Goal: Transaction & Acquisition: Purchase product/service

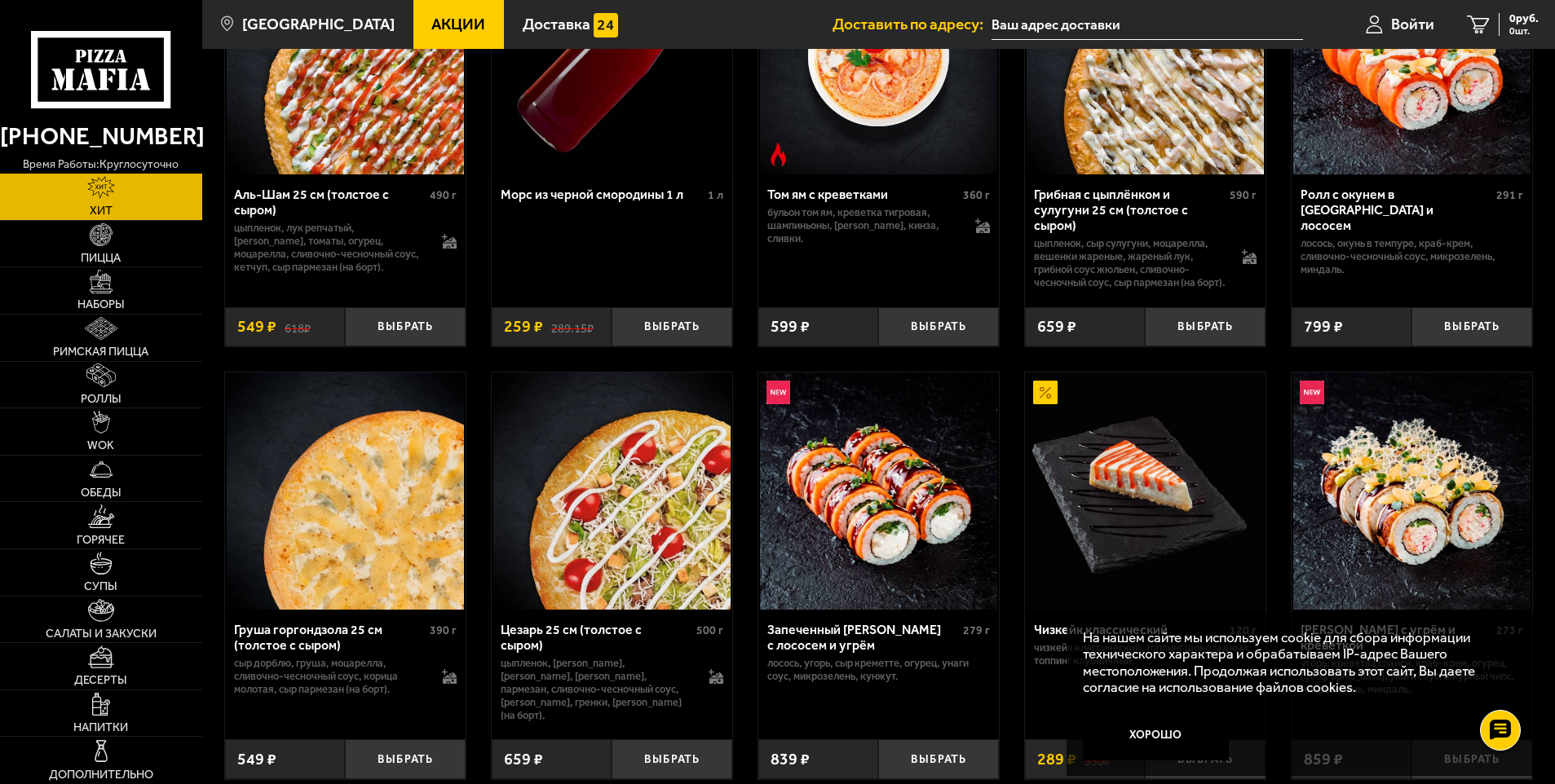
scroll to position [244, 0]
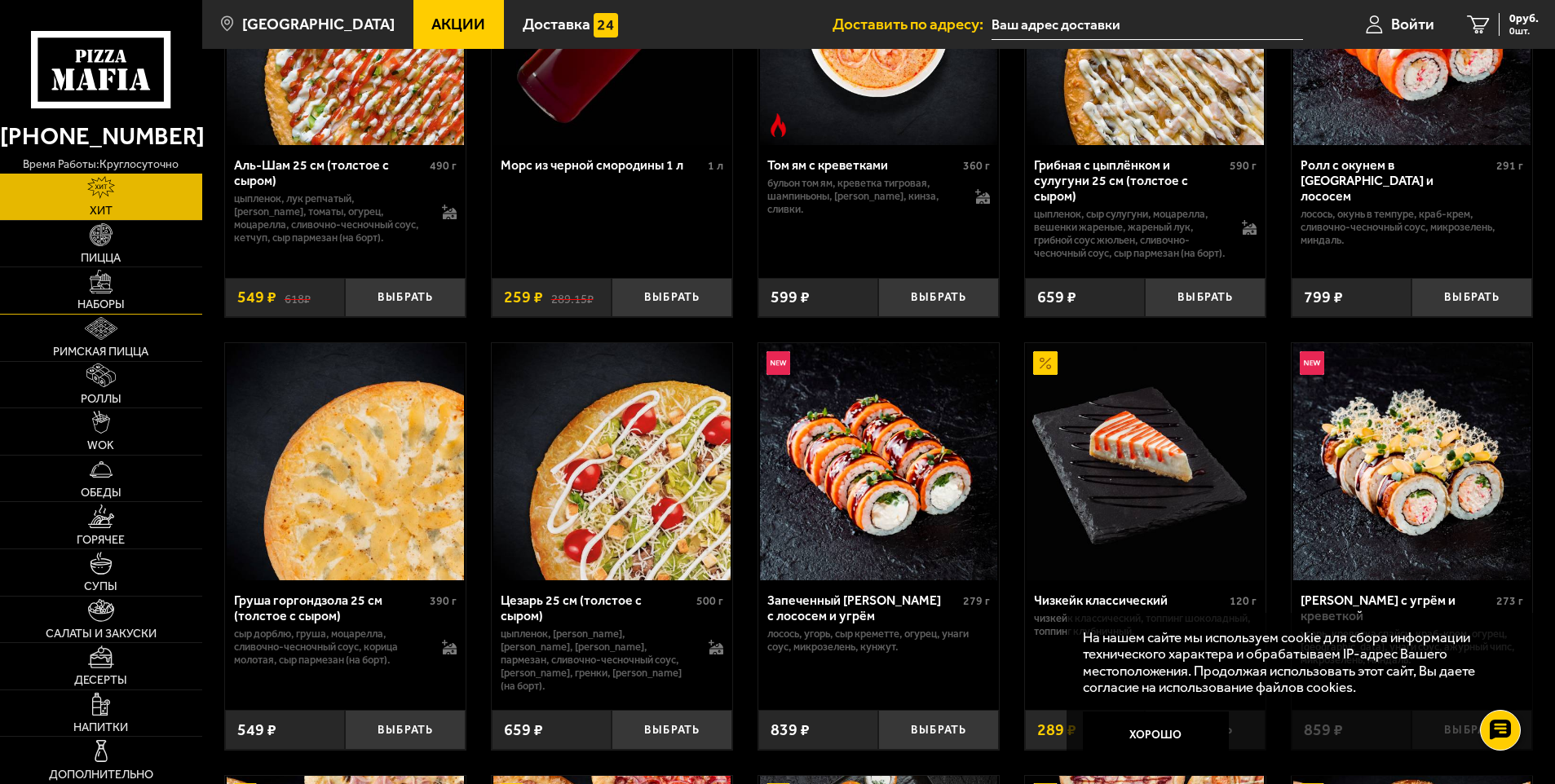
click at [86, 275] on link "Наборы" at bounding box center [101, 290] width 202 height 47
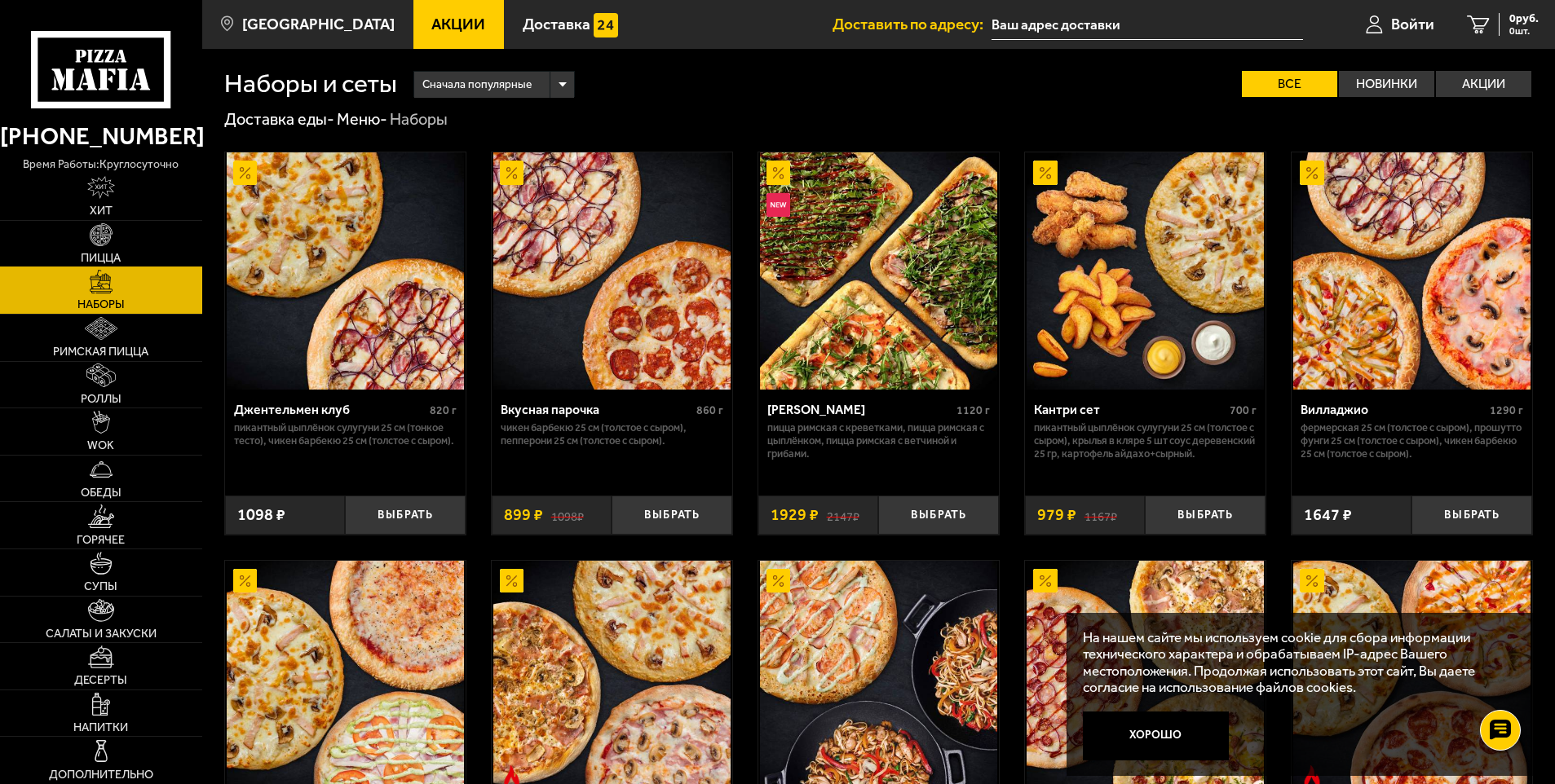
click at [107, 241] on img at bounding box center [101, 234] width 23 height 23
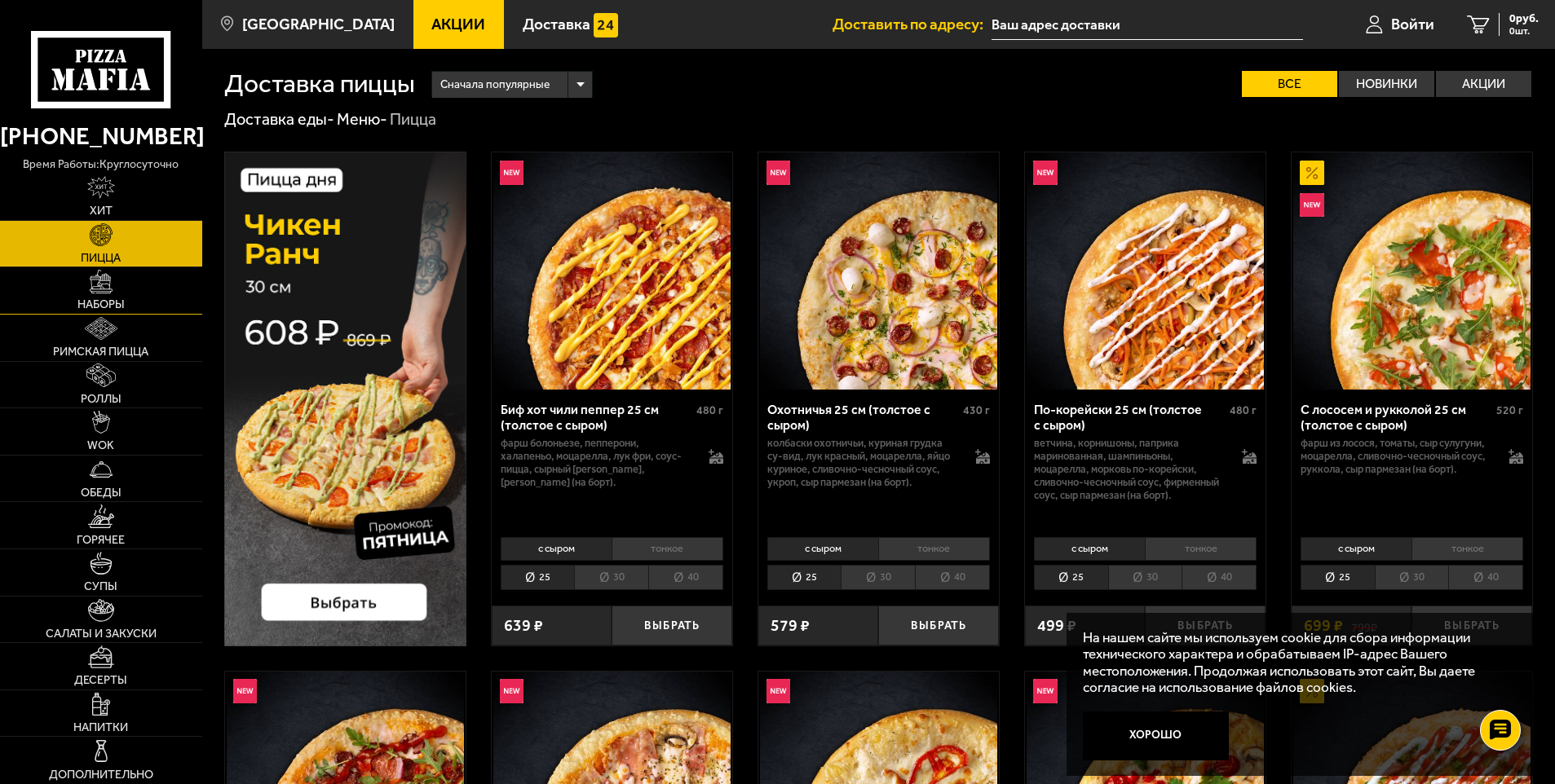
click at [106, 280] on img at bounding box center [101, 281] width 23 height 23
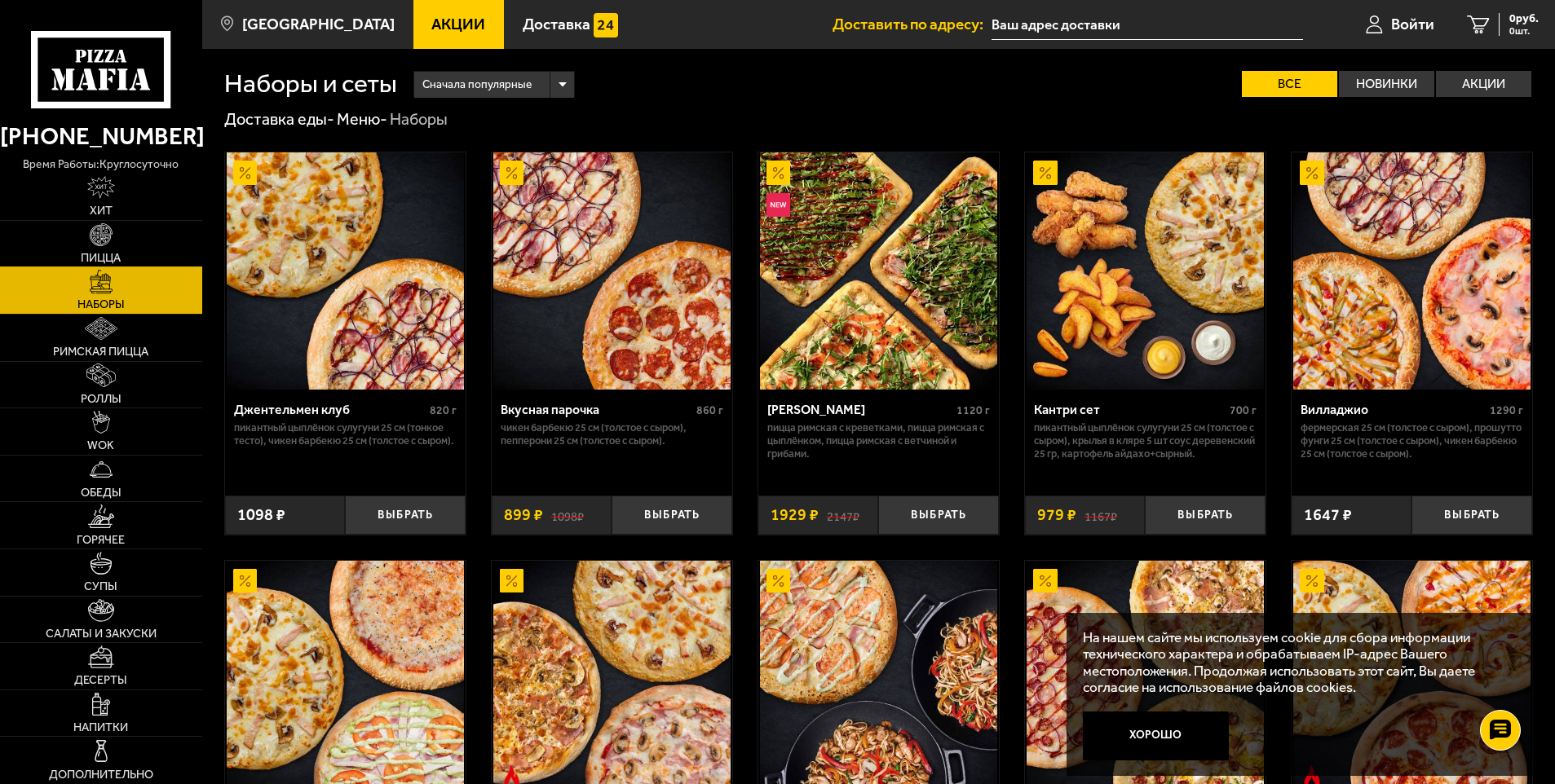
click at [102, 245] on img at bounding box center [101, 234] width 23 height 23
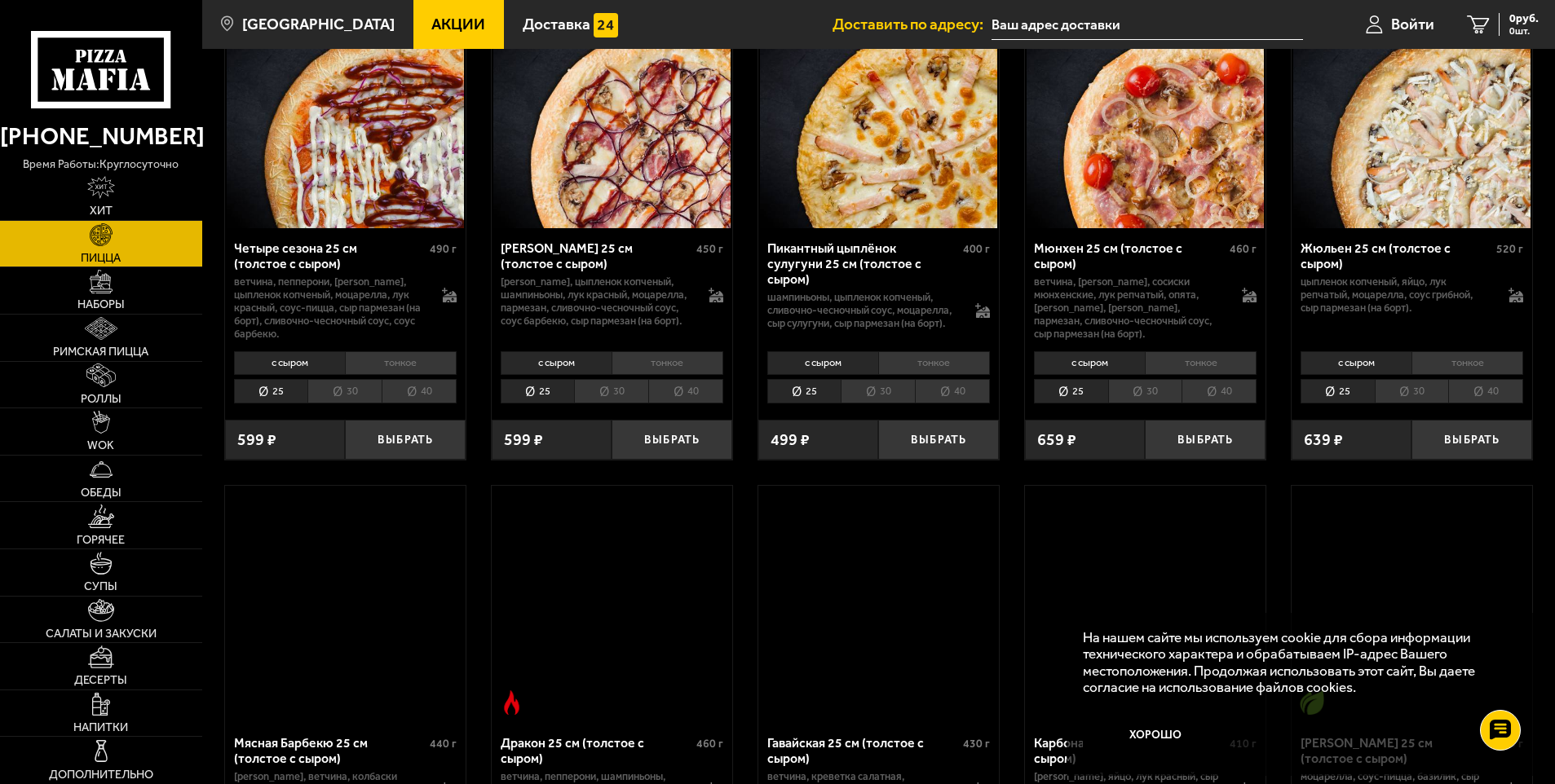
scroll to position [3015, 0]
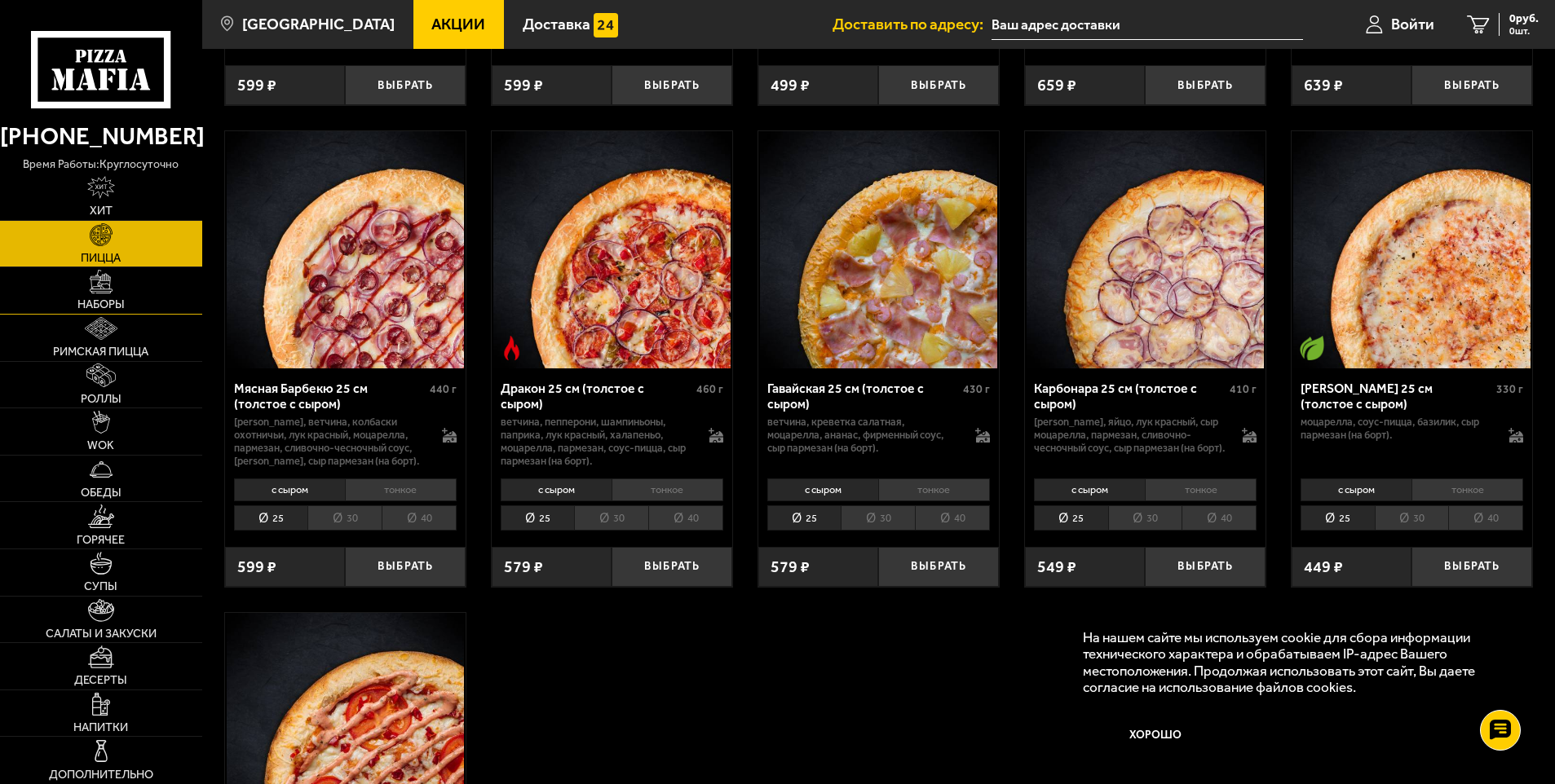
click at [138, 295] on link "Наборы" at bounding box center [101, 290] width 202 height 47
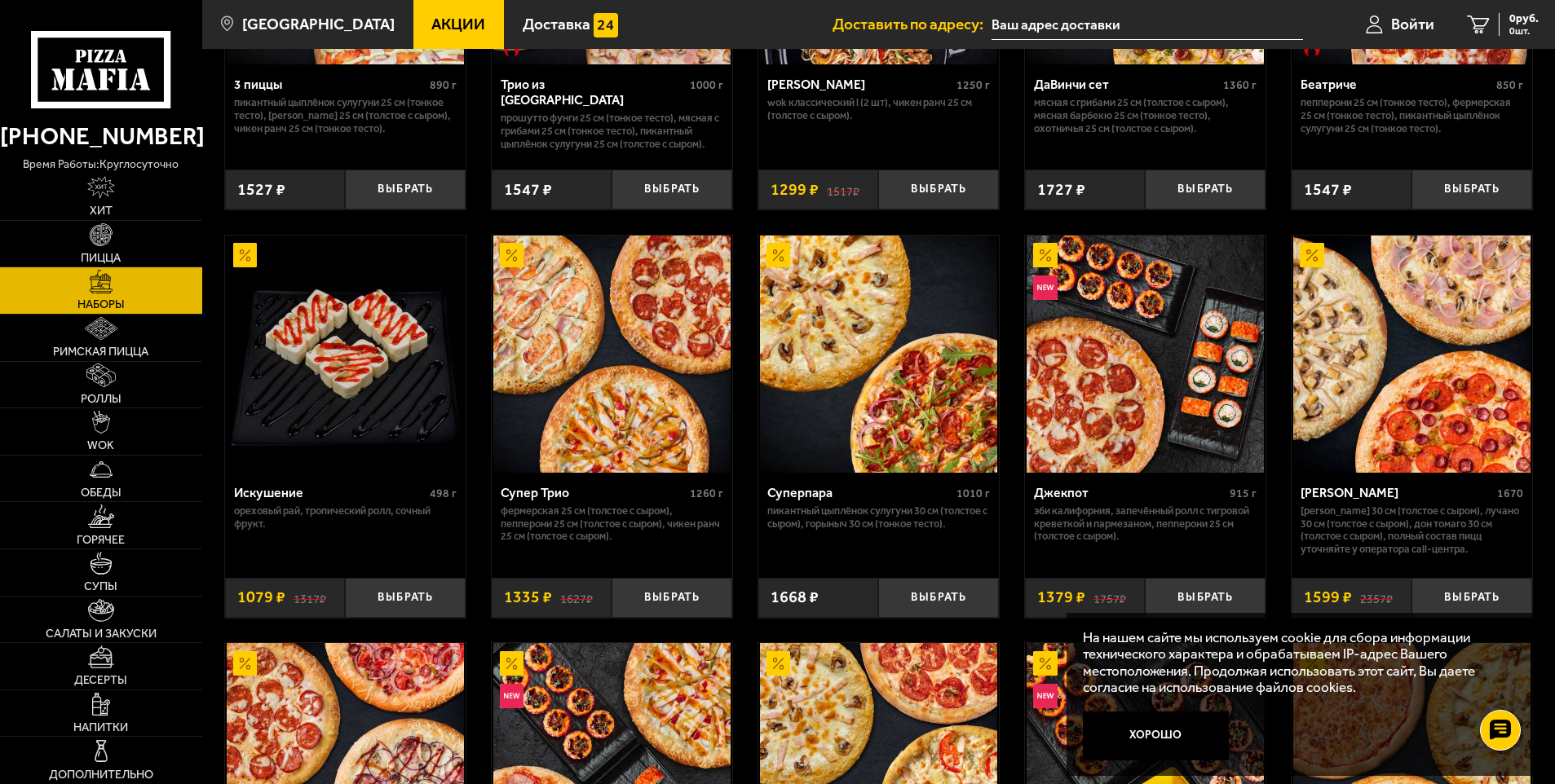
scroll to position [814, 0]
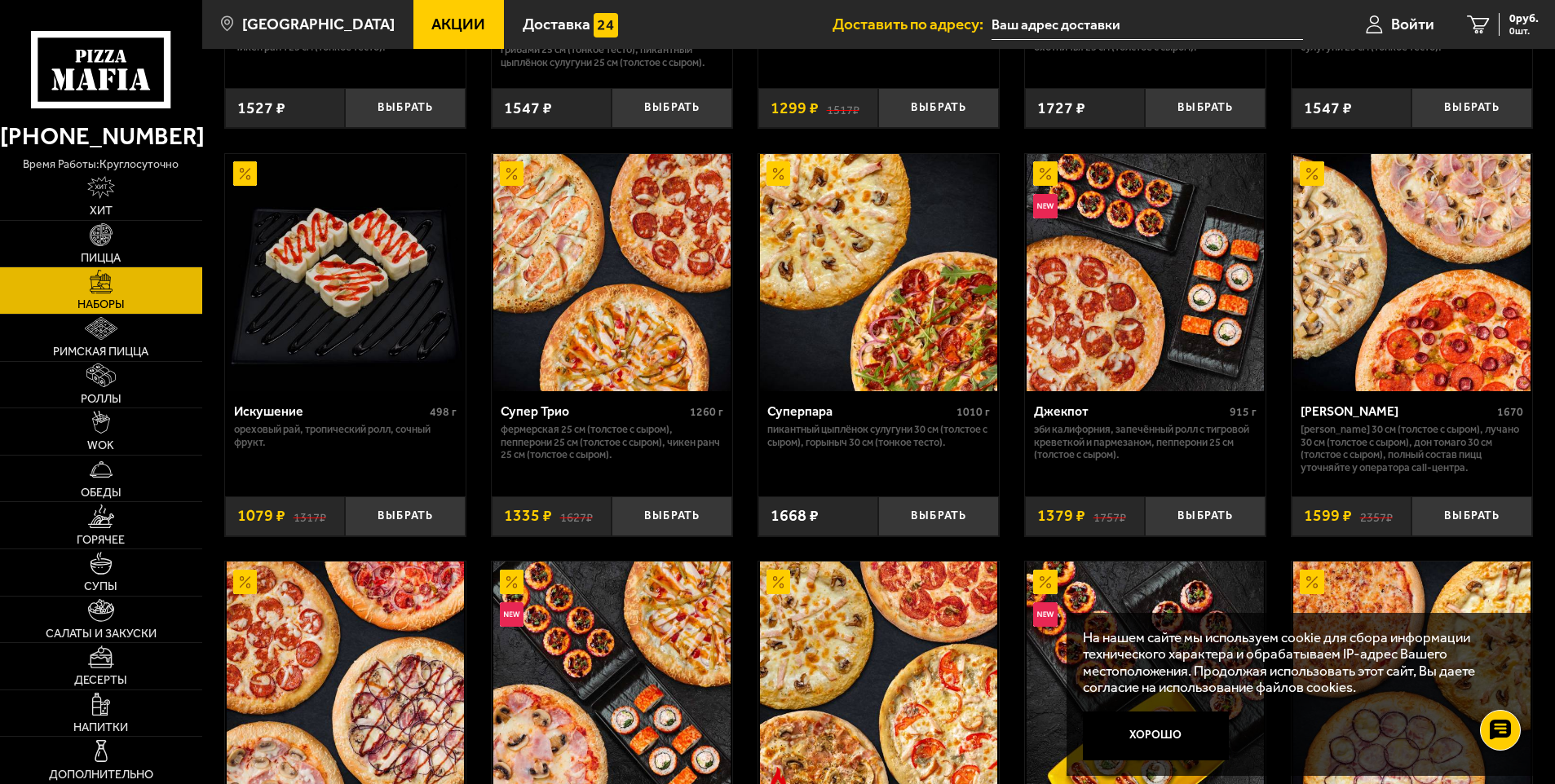
click at [1464, 376] on img at bounding box center [1411, 272] width 237 height 237
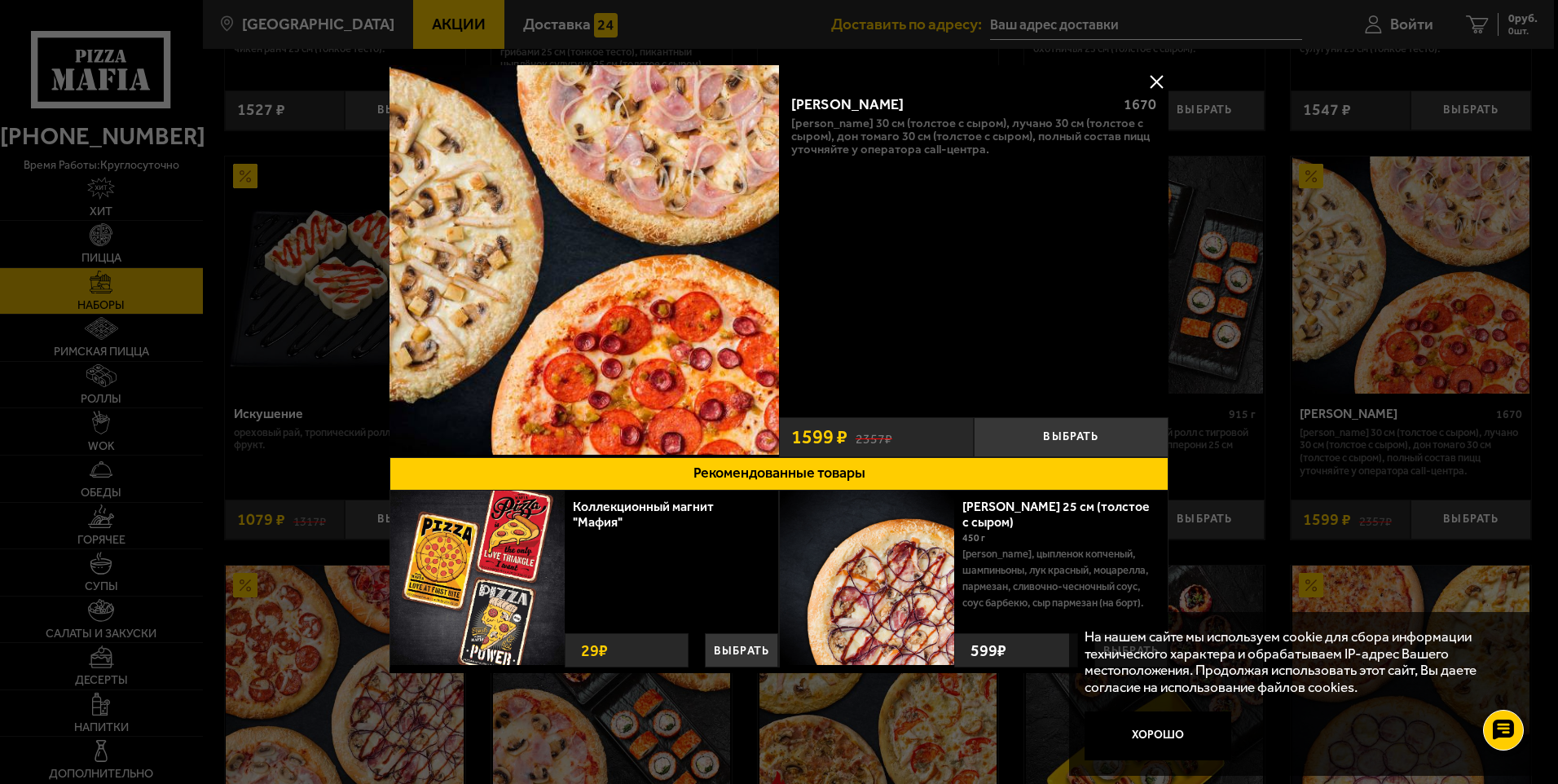
click at [1156, 85] on button at bounding box center [1156, 82] width 25 height 25
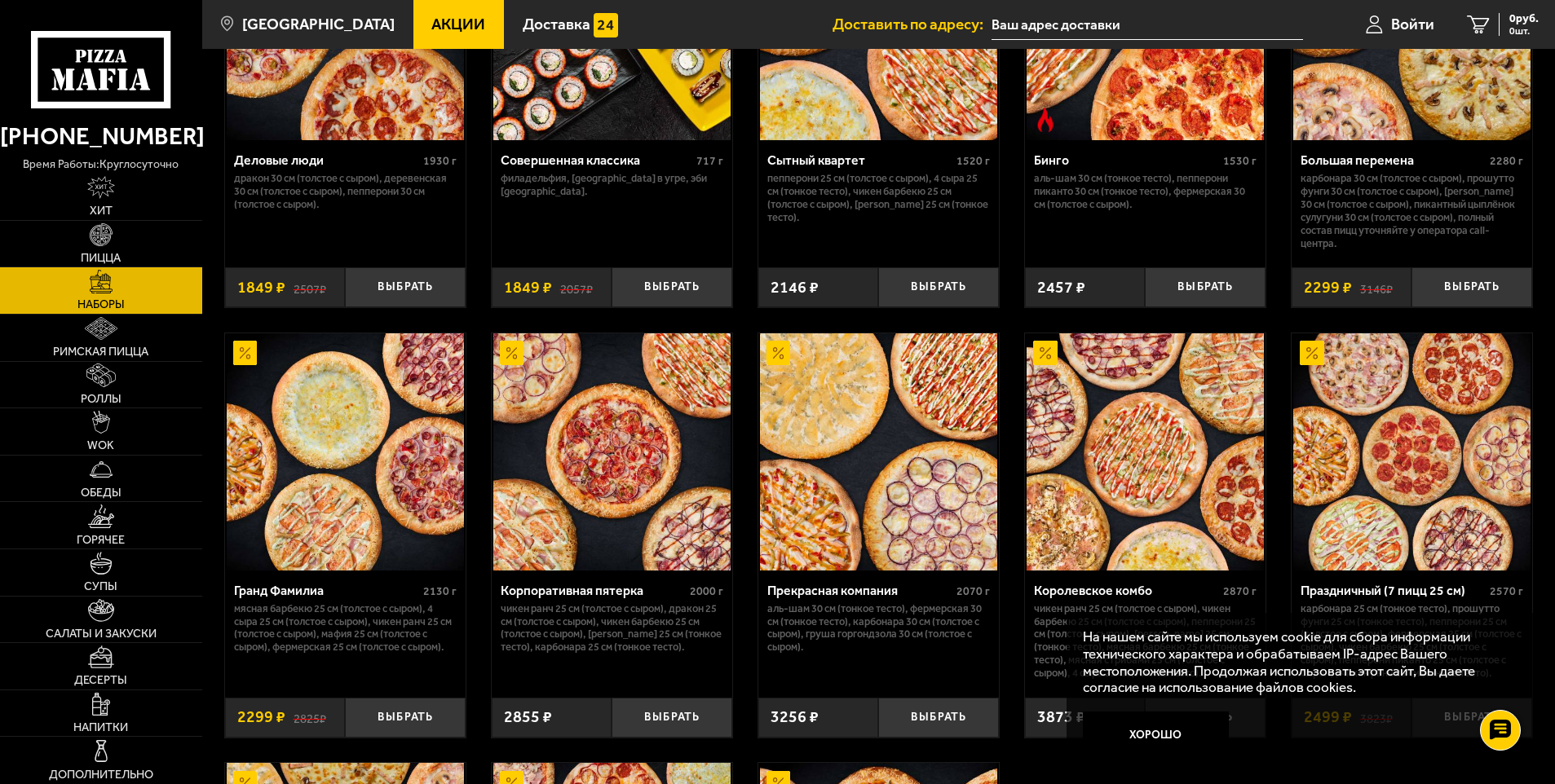
scroll to position [1652, 0]
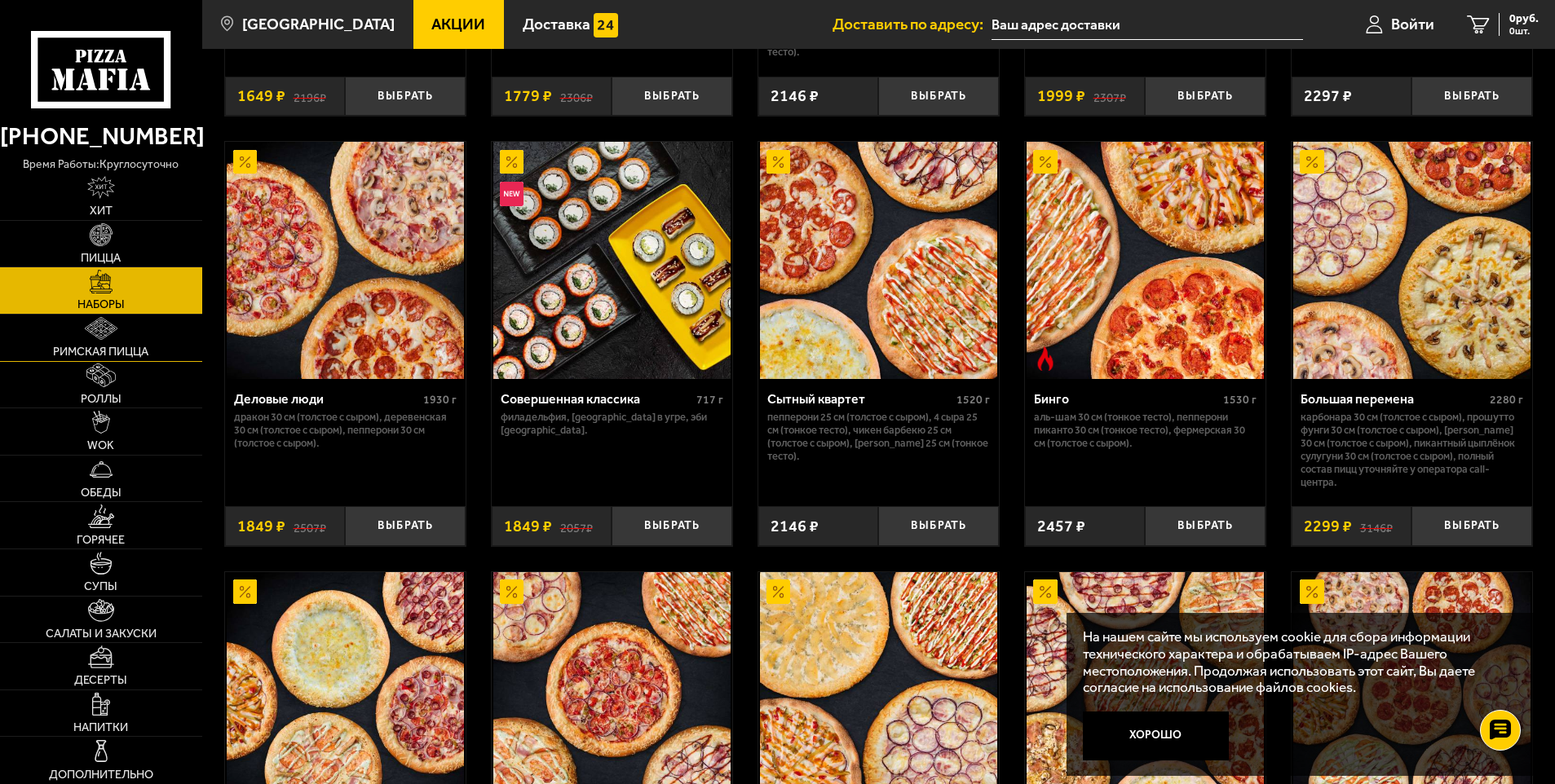
click at [107, 322] on img at bounding box center [101, 329] width 34 height 23
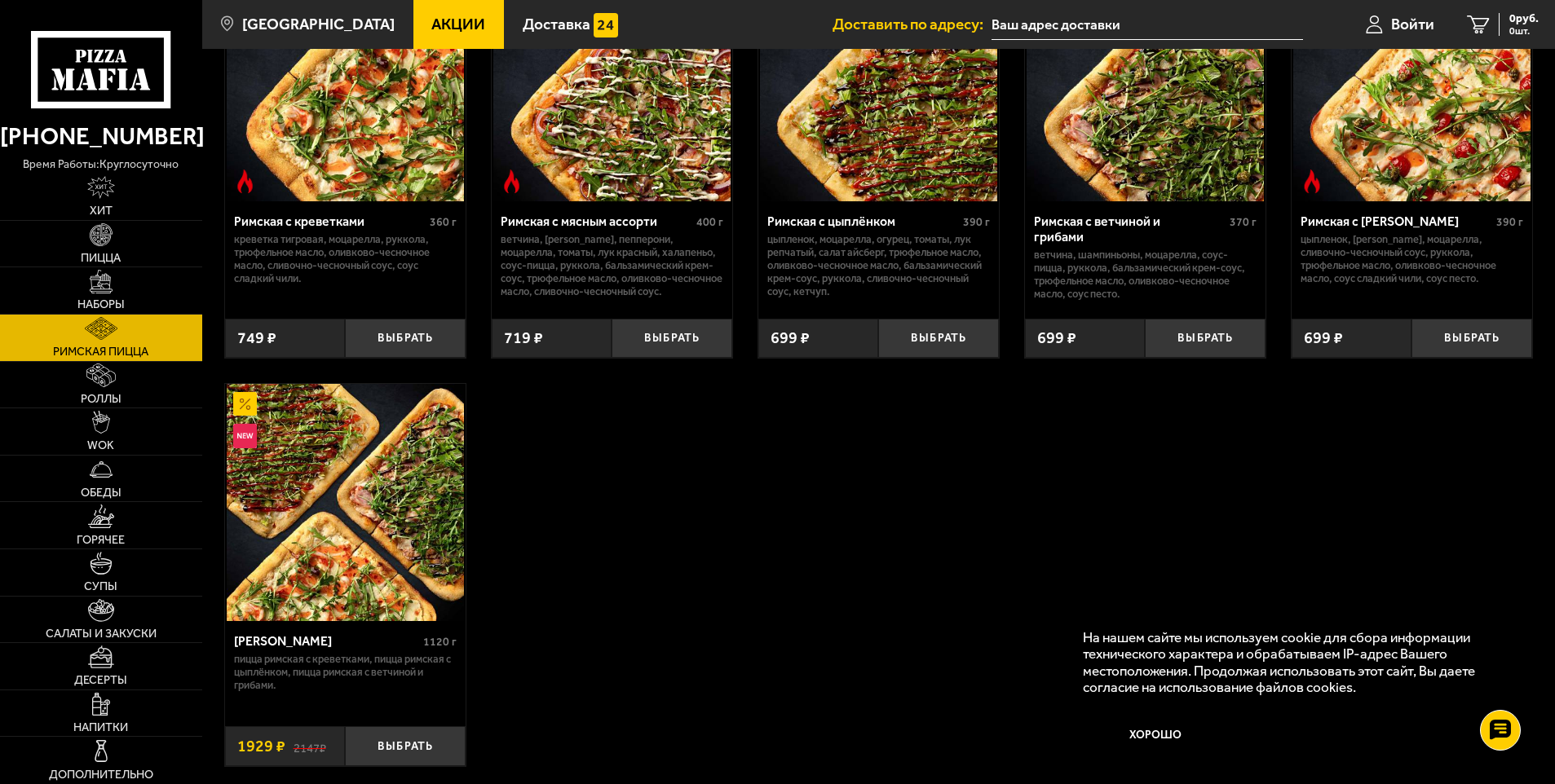
scroll to position [244, 0]
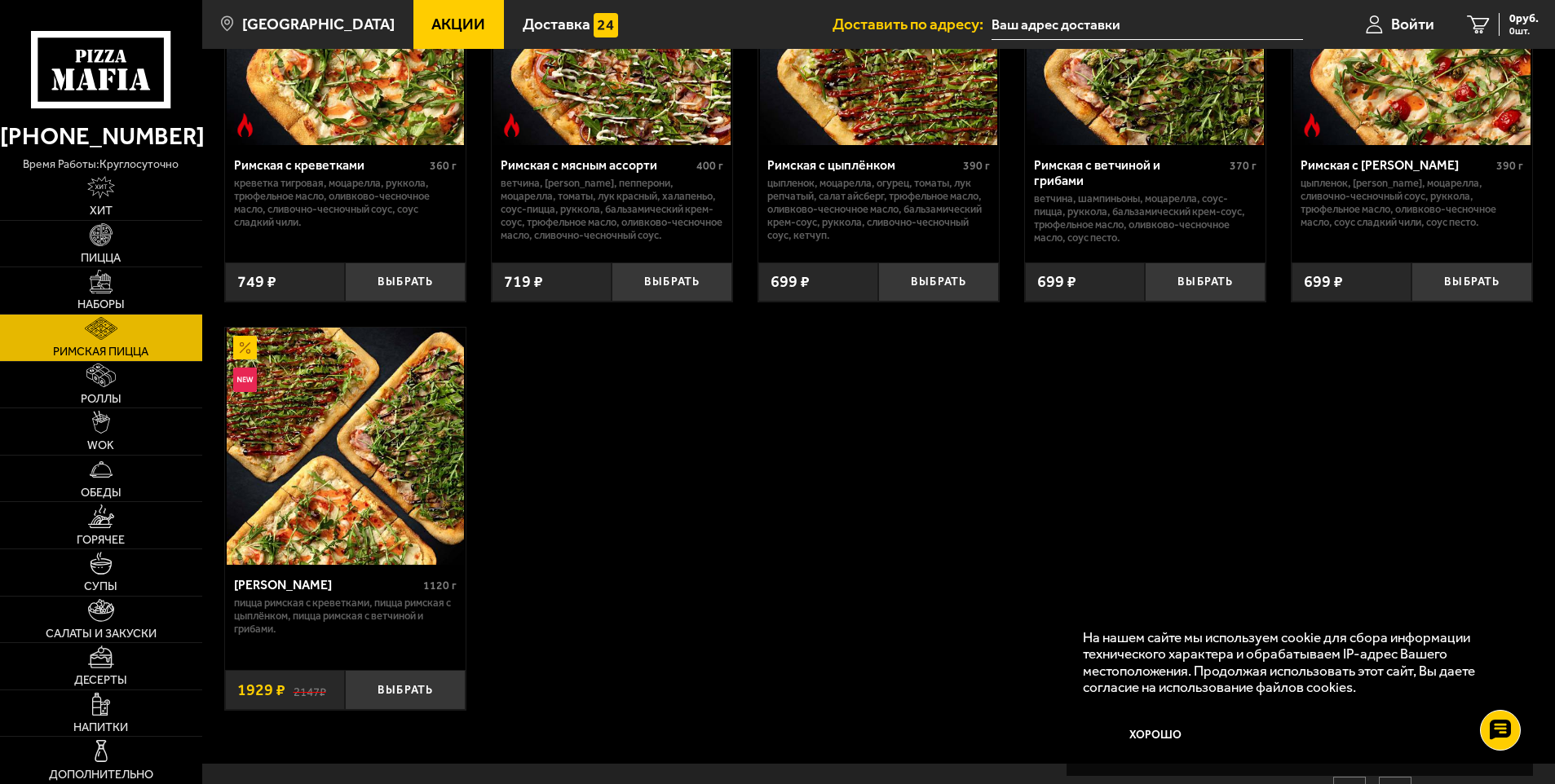
click at [348, 557] on img at bounding box center [344, 446] width 237 height 237
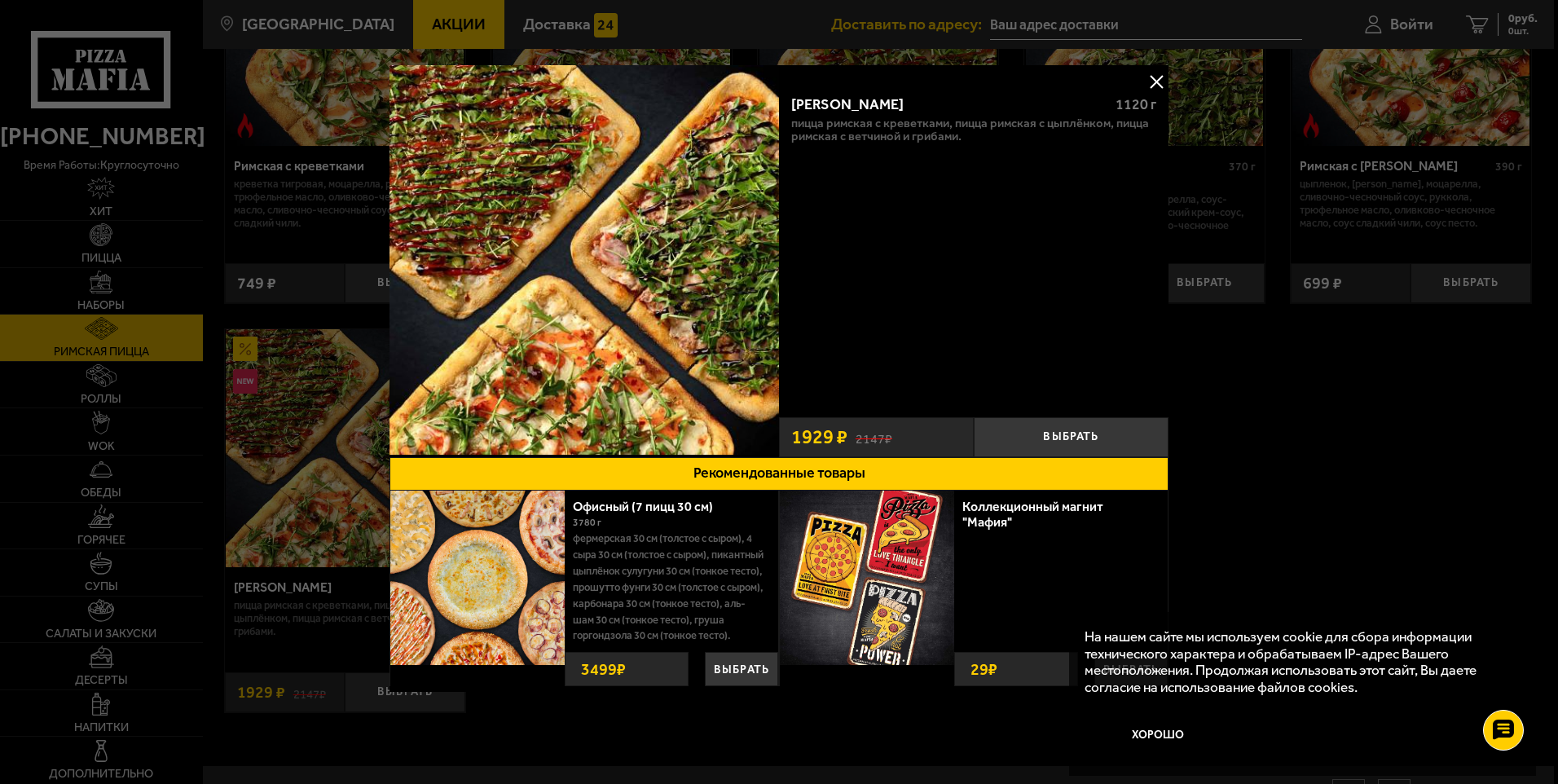
click at [1325, 449] on div at bounding box center [779, 392] width 1558 height 784
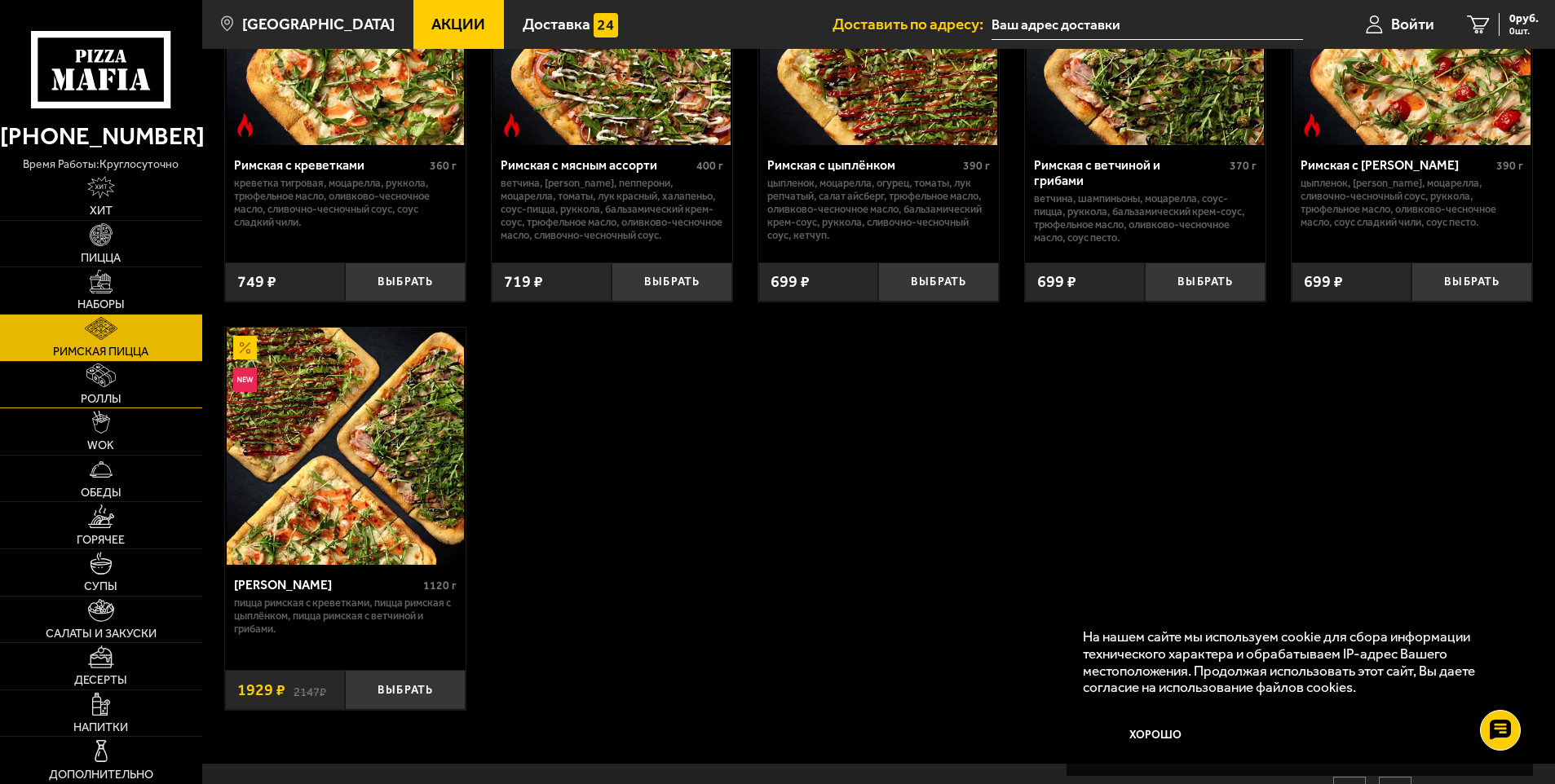
click at [125, 392] on link "Роллы" at bounding box center [101, 385] width 202 height 47
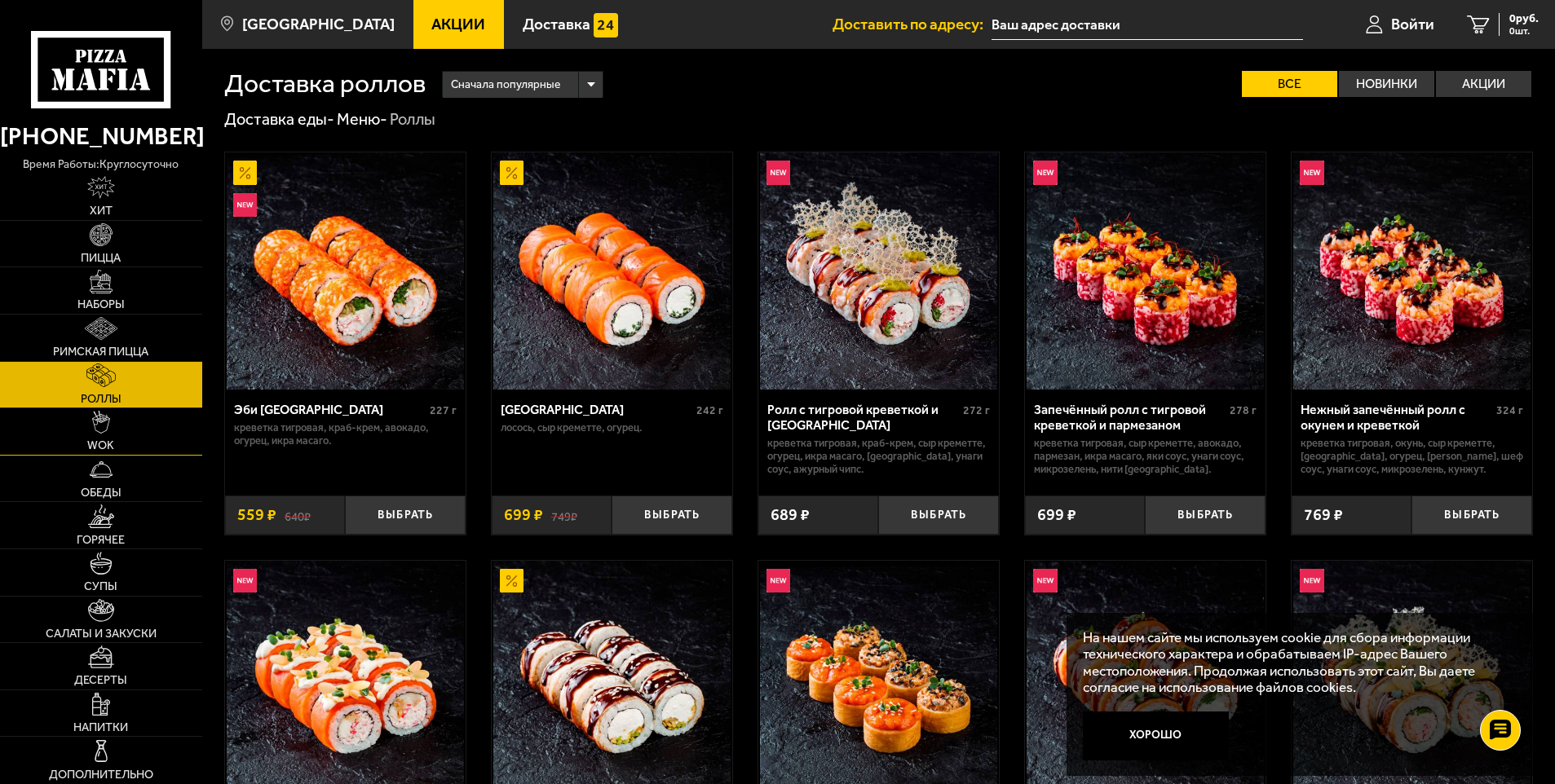
click at [121, 418] on link "WOK" at bounding box center [101, 431] width 202 height 47
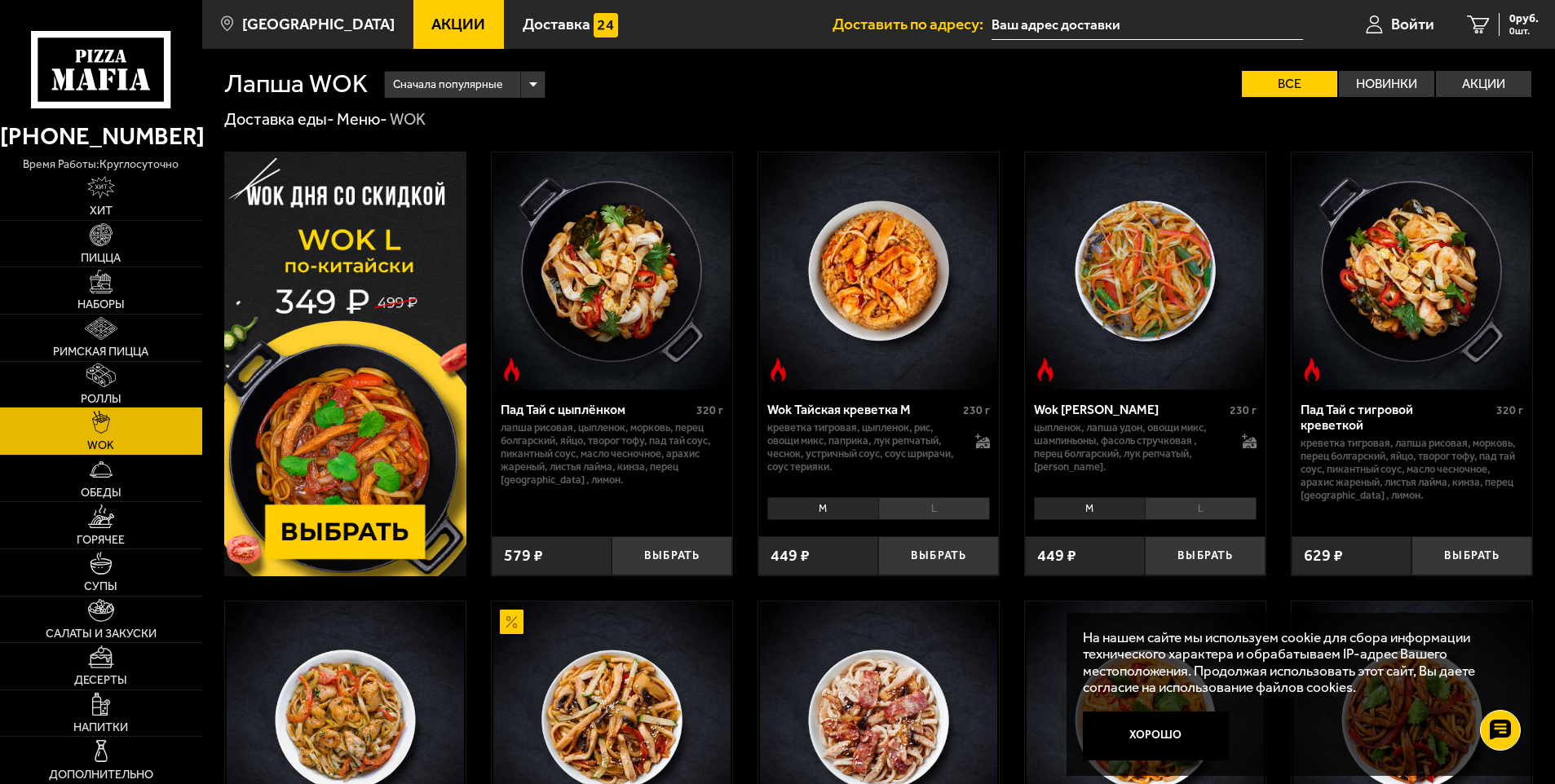
click at [122, 378] on link "Роллы" at bounding box center [101, 385] width 202 height 47
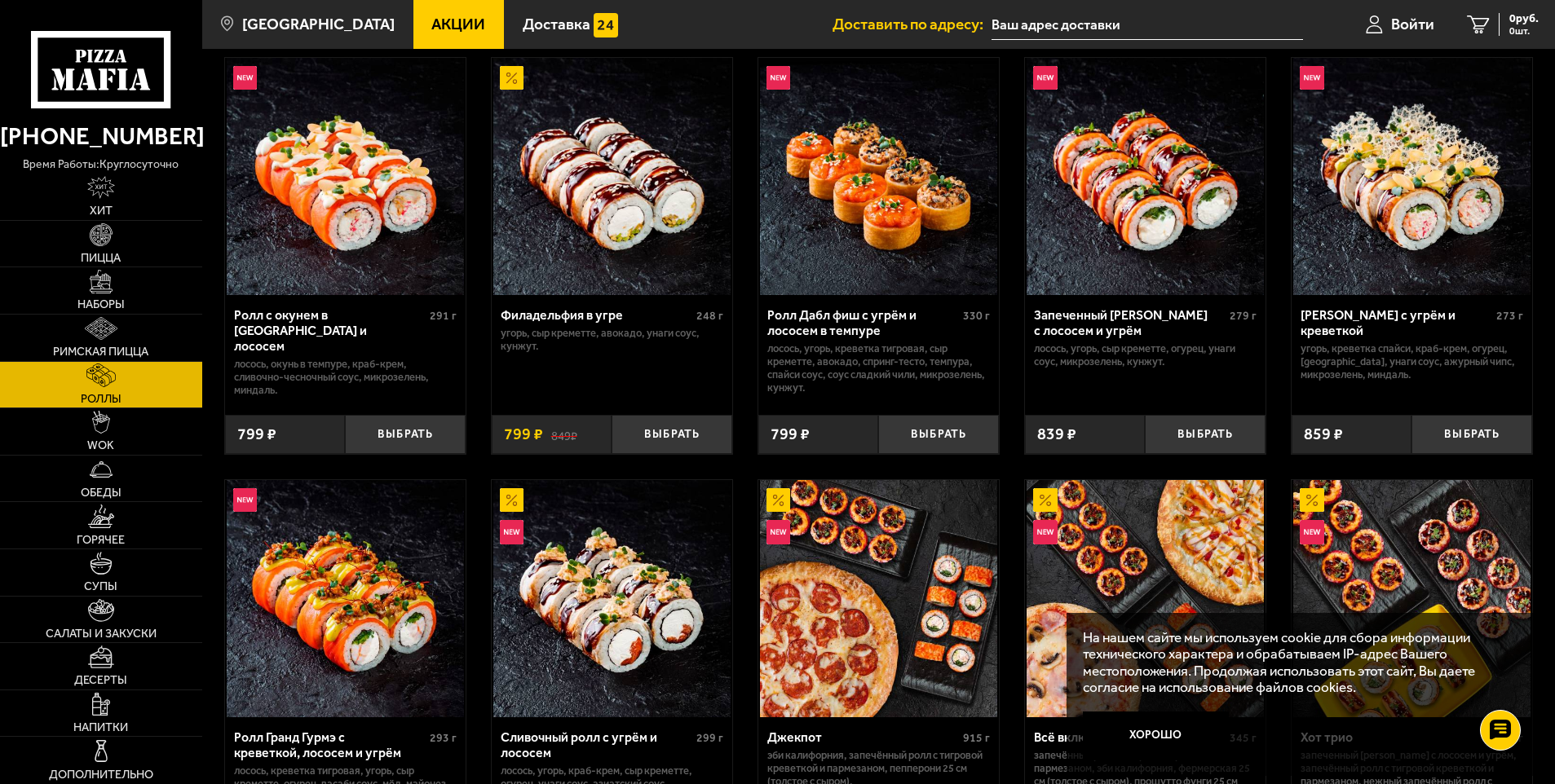
scroll to position [570, 0]
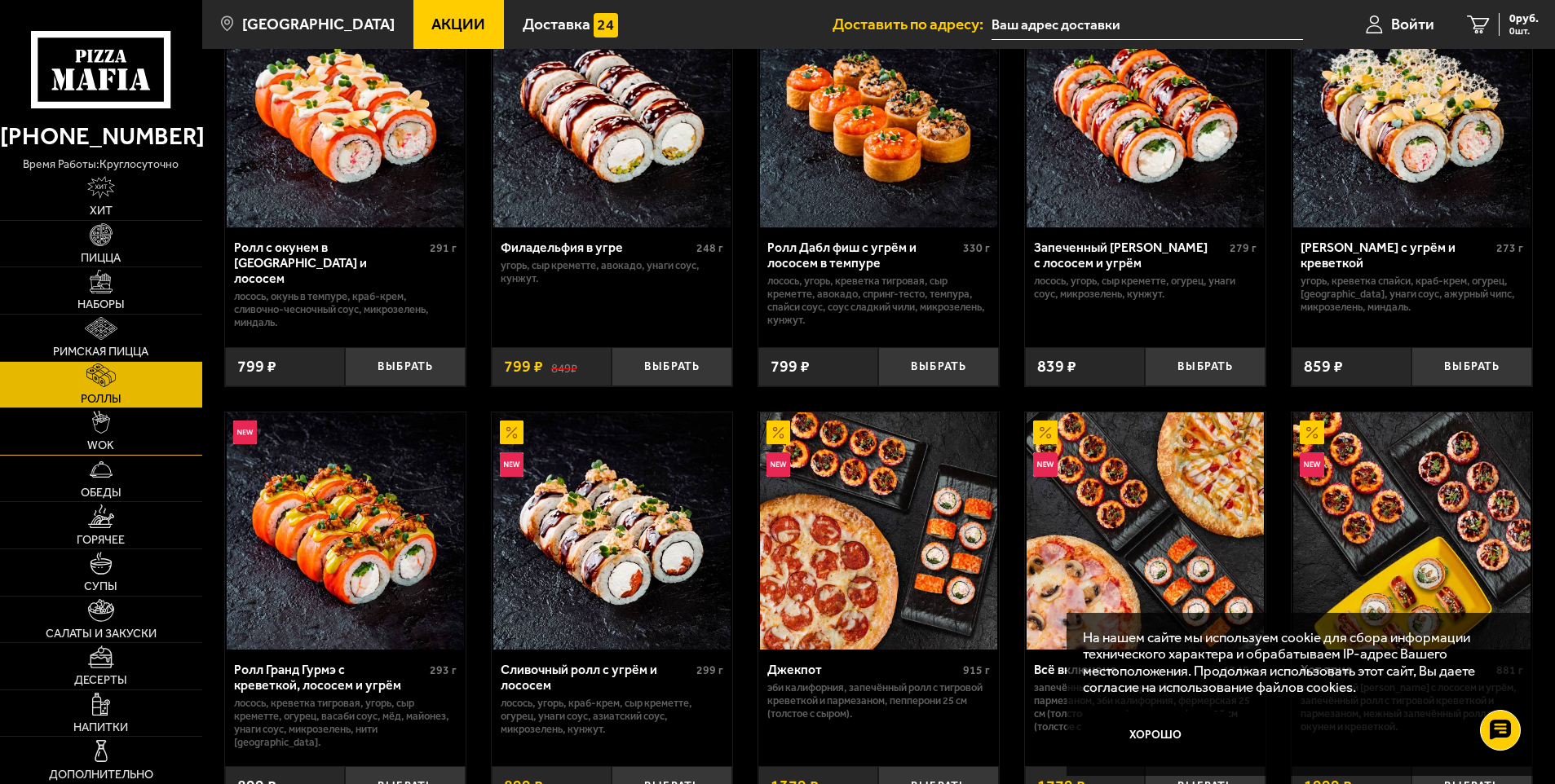
click at [123, 443] on link "WOK" at bounding box center [101, 431] width 202 height 47
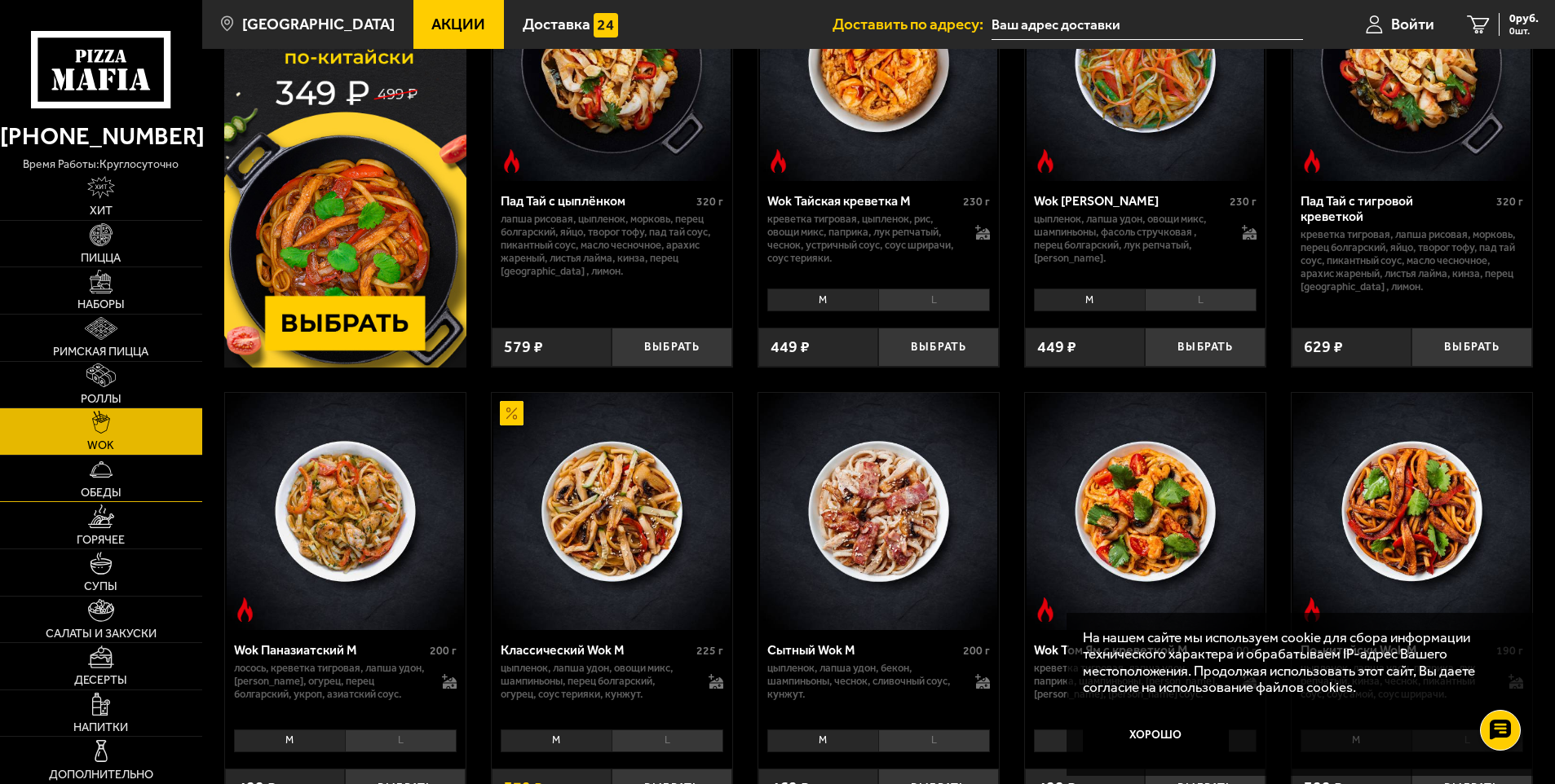
scroll to position [326, 0]
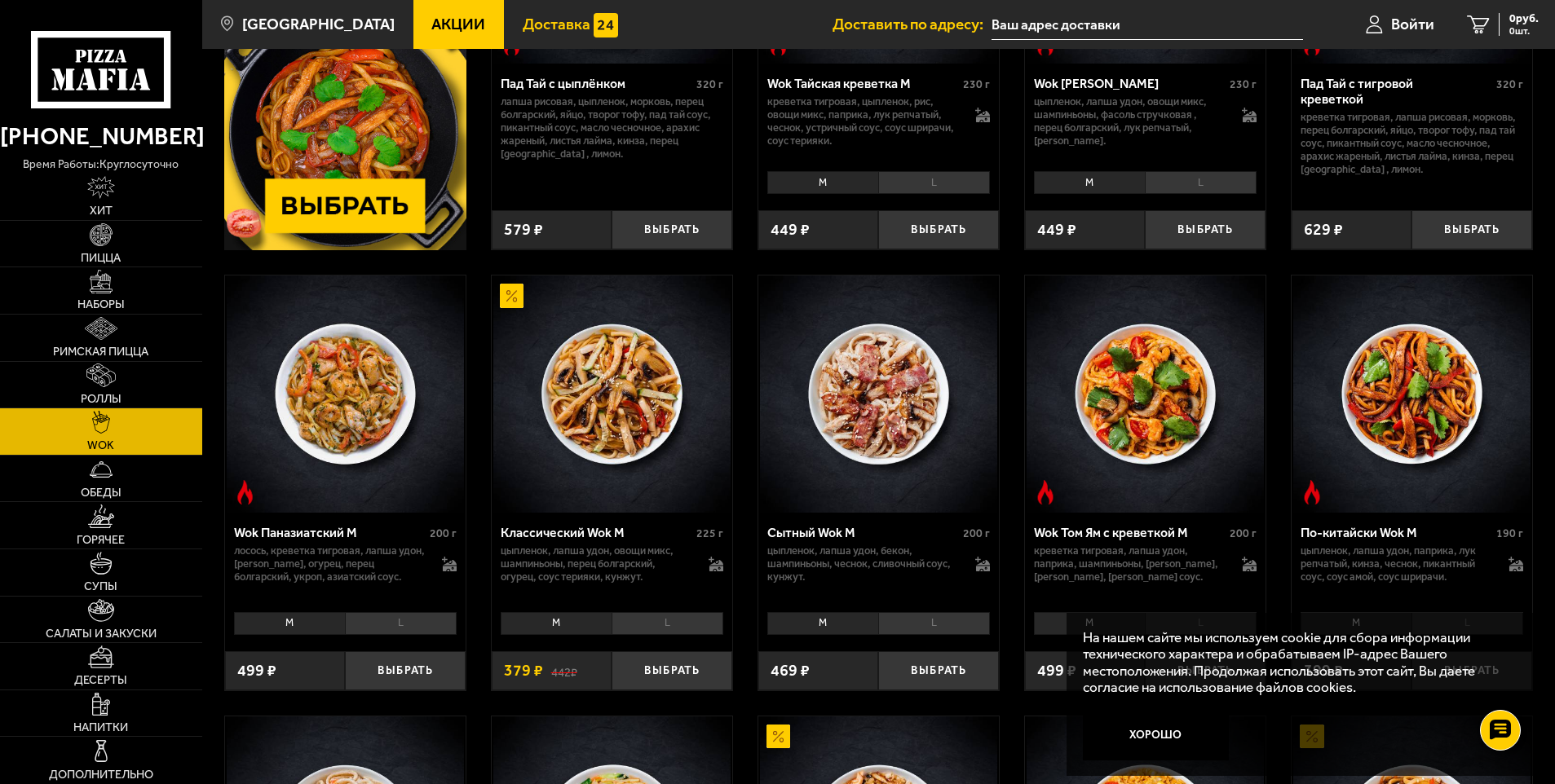
click at [593, 24] on img at bounding box center [606, 25] width 25 height 25
